Goal: Check status: Check status

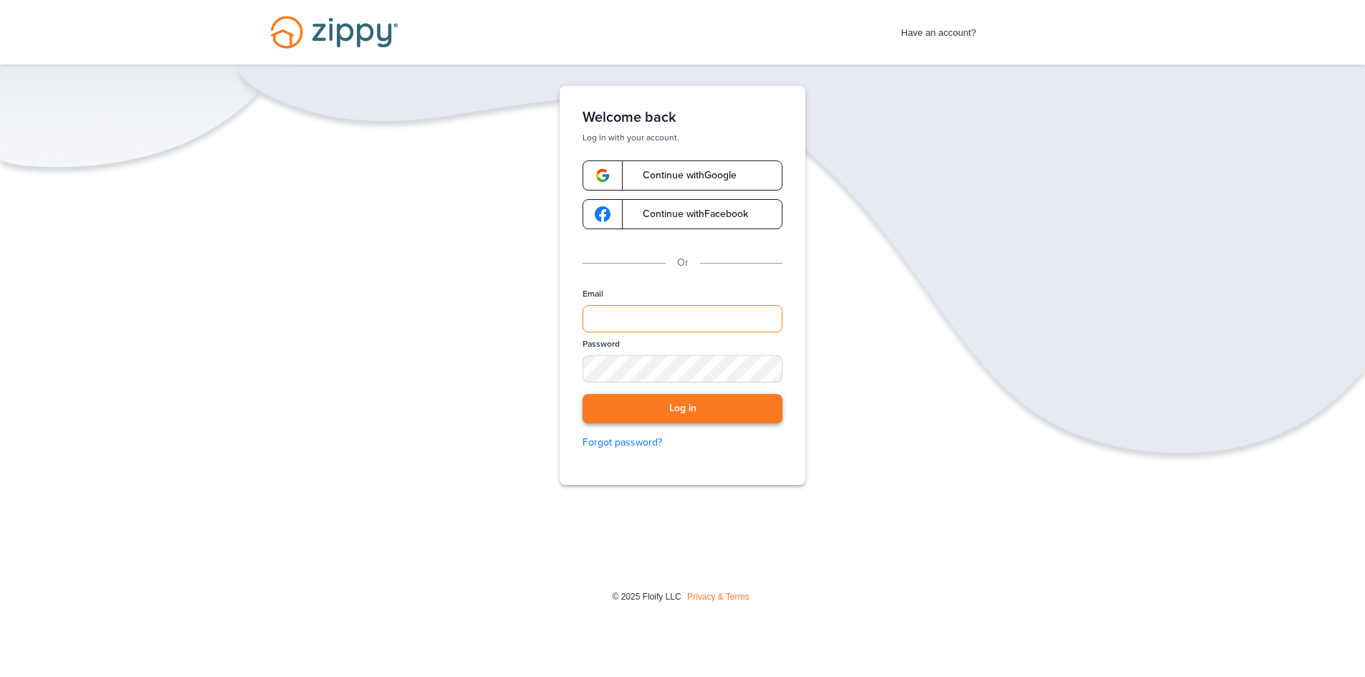
type input "**********"
click at [747, 414] on button "Log in" at bounding box center [682, 408] width 200 height 29
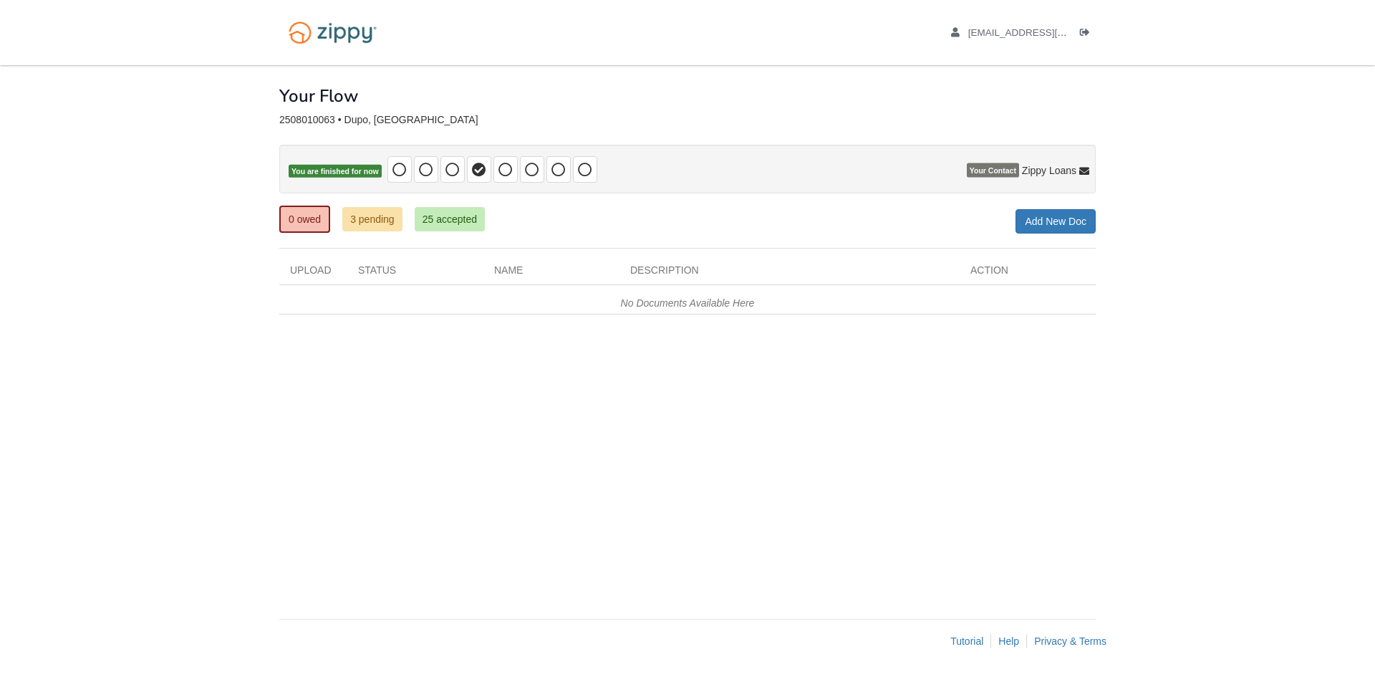
click at [390, 234] on ul "0 owed 3 pending 25 accepted" at bounding box center [387, 219] width 216 height 29
click at [390, 211] on link "3 pending" at bounding box center [372, 219] width 60 height 24
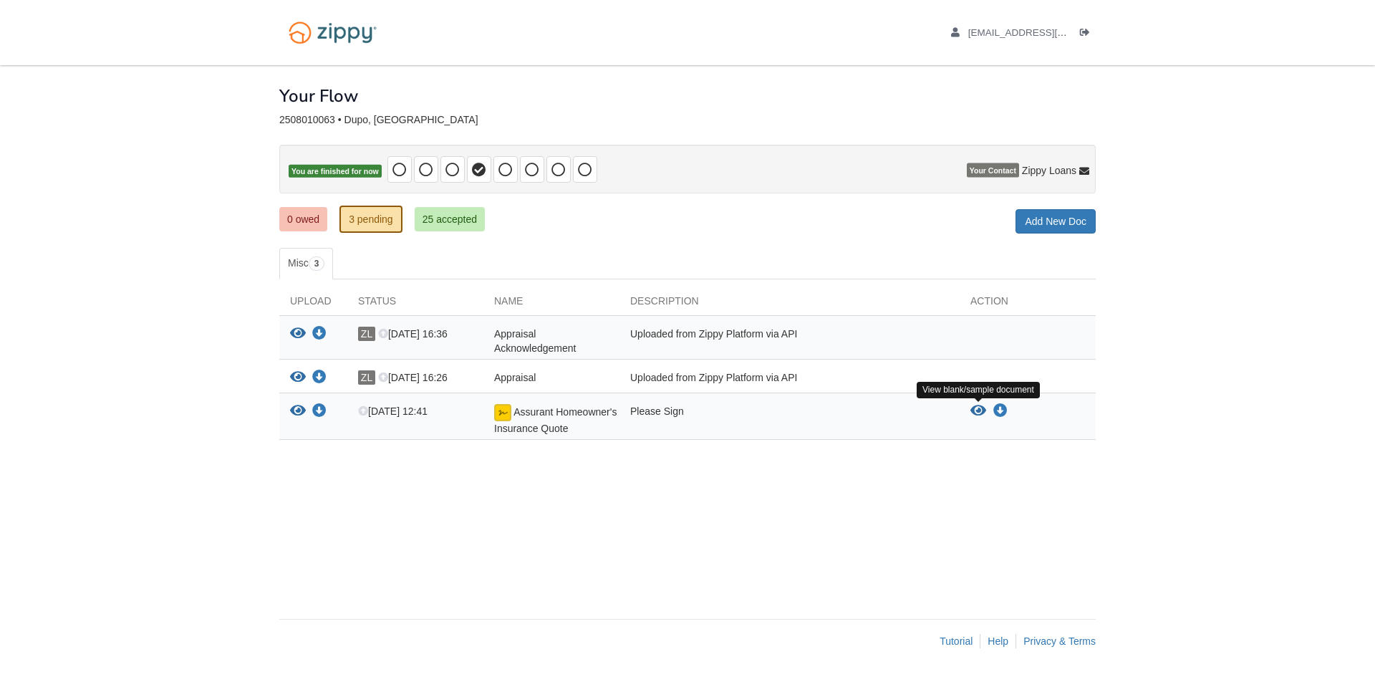
click at [971, 410] on icon "View Assurant Homeowner's Insurance Quote" at bounding box center [979, 411] width 16 height 14
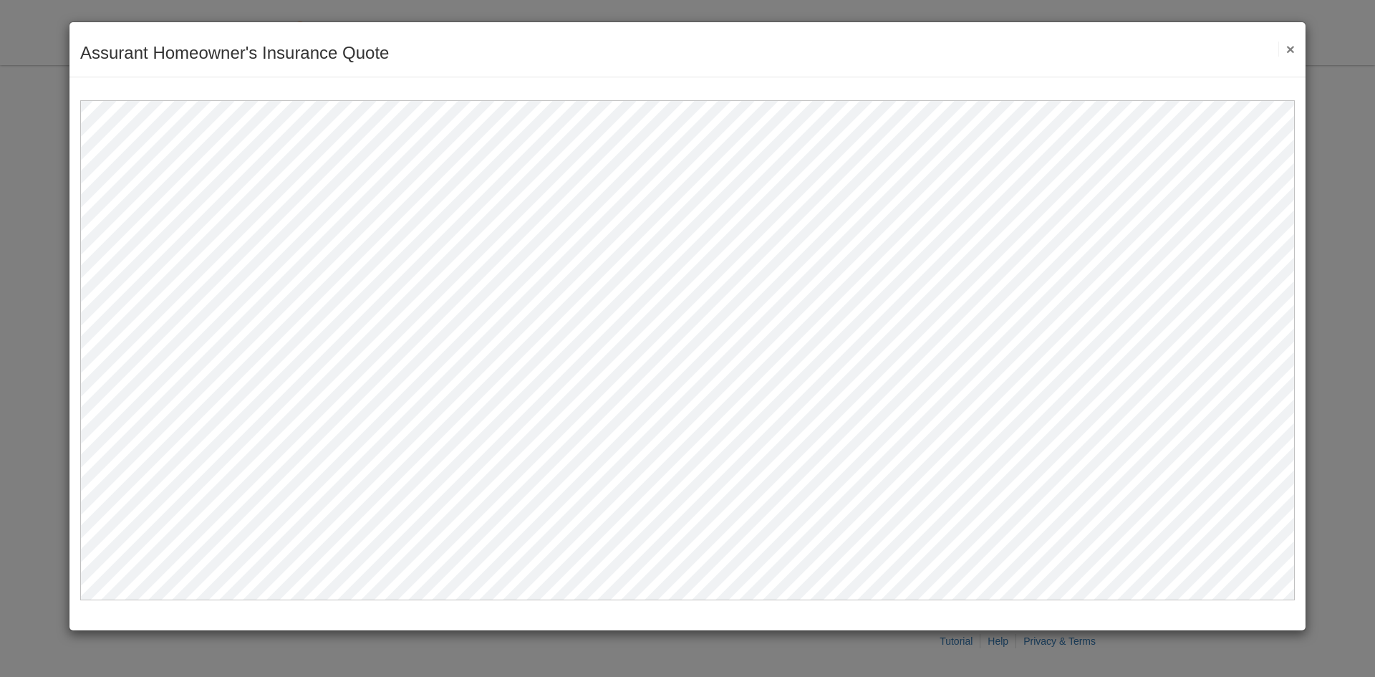
click at [1294, 49] on button "×" at bounding box center [1287, 49] width 16 height 15
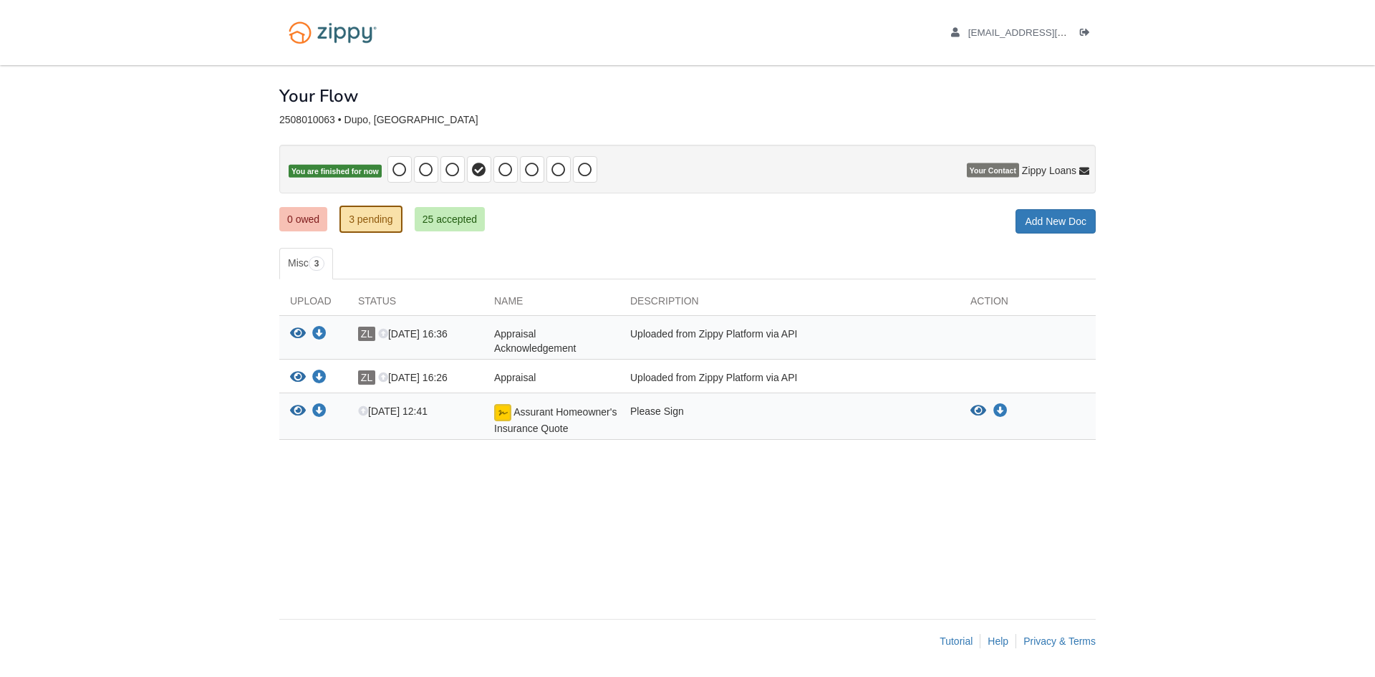
click at [798, 569] on div "× × × Pending Add Document Notice document will be included in the email sent t…" at bounding box center [687, 334] width 817 height 539
click at [514, 173] on span at bounding box center [506, 169] width 24 height 27
click at [539, 173] on icon at bounding box center [532, 170] width 14 height 14
click at [560, 169] on icon at bounding box center [559, 170] width 14 height 14
click at [583, 166] on icon at bounding box center [585, 170] width 14 height 14
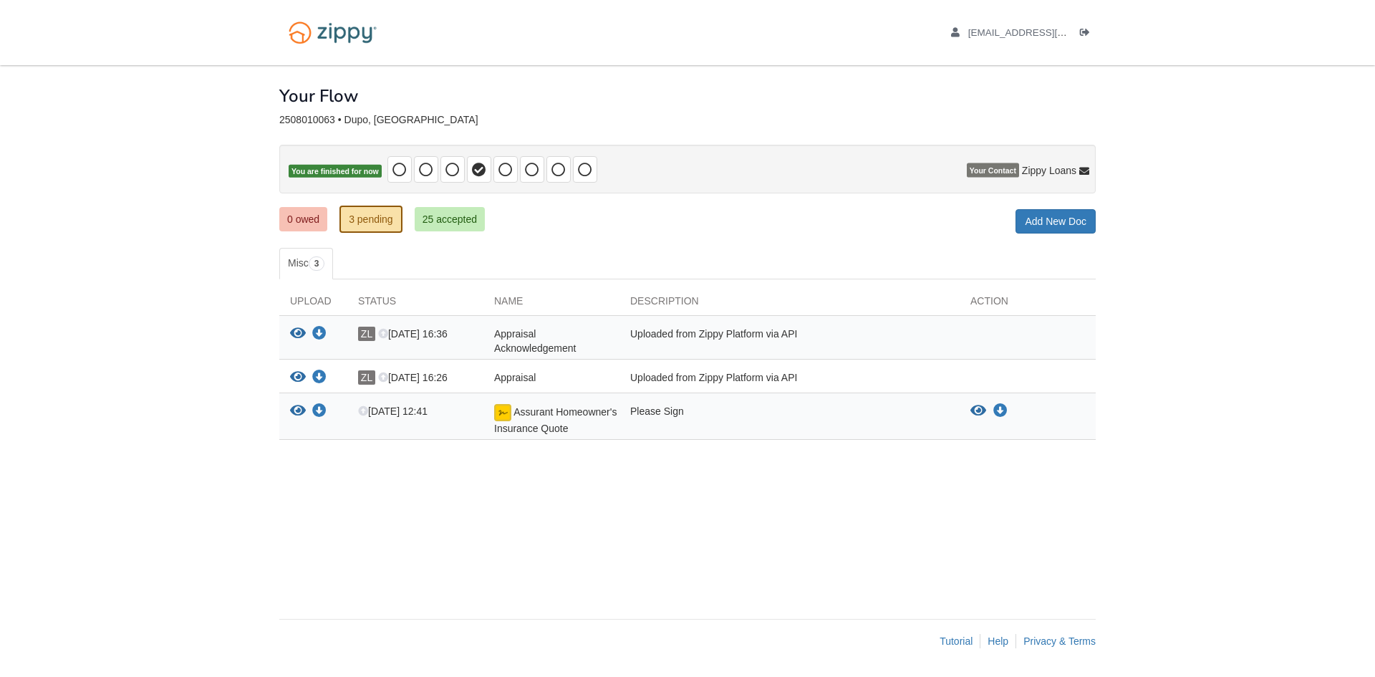
drag, startPoint x: 679, startPoint y: 191, endPoint x: 686, endPoint y: 196, distance: 8.4
click at [686, 196] on div "× × × Pending Add Document Notice document will be included in the email sent t…" at bounding box center [687, 334] width 817 height 539
click at [827, 205] on div "× × × Pending Add Document Notice document will be included in the email sent t…" at bounding box center [687, 334] width 817 height 539
